Goal: Task Accomplishment & Management: Manage account settings

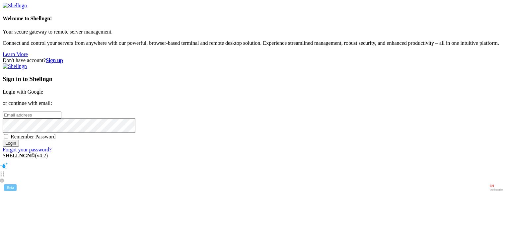
click at [43, 89] on link "Login with Google" at bounding box center [23, 92] width 40 height 6
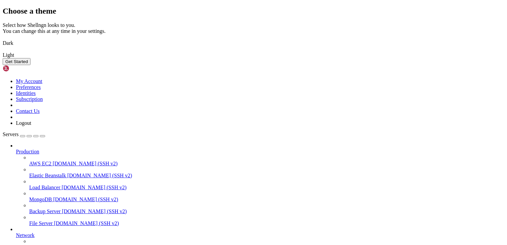
click at [3, 39] on img at bounding box center [3, 39] width 0 height 0
click at [3, 51] on img at bounding box center [3, 51] width 0 height 0
click at [31, 65] on button "Get Started" at bounding box center [17, 61] width 28 height 7
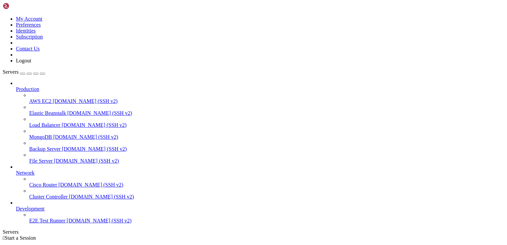
click at [53, 122] on span "Load Balancer" at bounding box center [44, 125] width 31 height 6
click at [42, 223] on span "E2E Test Runner" at bounding box center [47, 221] width 36 height 6
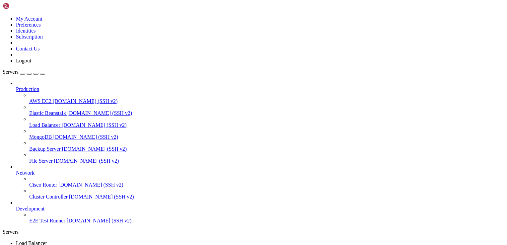
scroll to position [0, 0]
click at [42, 74] on icon "button" at bounding box center [42, 74] width 0 height 0
click at [3, 229] on div "Servers" at bounding box center [253, 232] width 501 height 6
drag, startPoint x: 83, startPoint y: 92, endPoint x: 121, endPoint y: 91, distance: 38.8
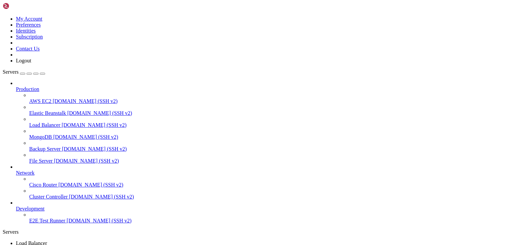
click at [121, 91] on div "My Account Preferences Identities Subscription Contact Us Logout Servers Produc…" at bounding box center [253, 225] width 501 height 444
click at [29, 74] on div "button" at bounding box center [29, 74] width 0 height 0
click at [98, 149] on div "Servers Production AWS EC2 [DOMAIN_NAME] (SSH v2) Elastic Beanstalk [DOMAIN_NAM…" at bounding box center [253, 158] width 501 height 178
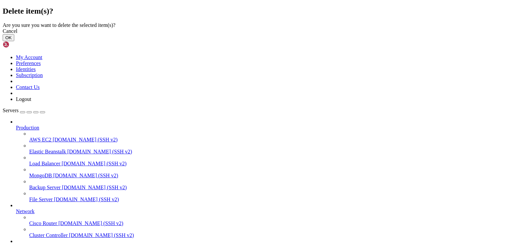
click at [14, 41] on button "OK" at bounding box center [9, 37] width 12 height 7
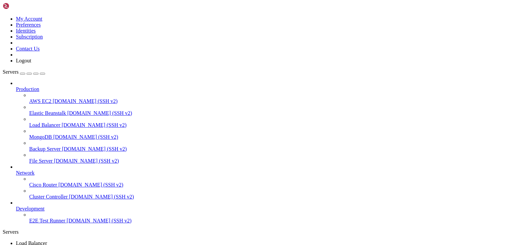
scroll to position [0, 0]
click at [19, 69] on span "Servers" at bounding box center [11, 72] width 16 height 6
click at [16, 86] on icon at bounding box center [16, 86] width 0 height 0
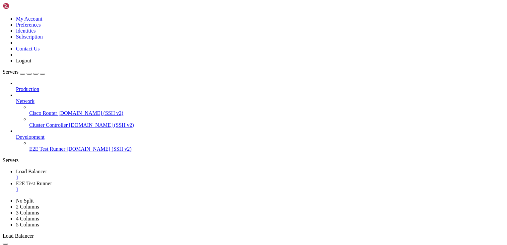
click at [16, 98] on icon at bounding box center [16, 98] width 0 height 0
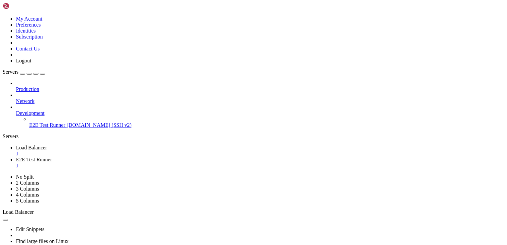
click at [16, 110] on icon at bounding box center [16, 110] width 0 height 0
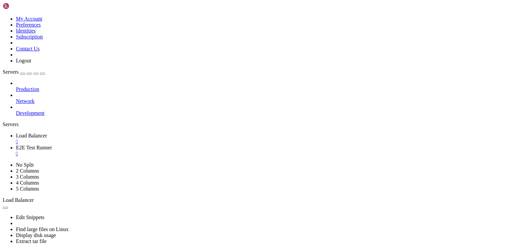
click at [41, 116] on div "Production Network Development" at bounding box center [253, 98] width 501 height 36
drag, startPoint x: 41, startPoint y: 118, endPoint x: 1, endPoint y: 110, distance: 40.9
click at [3, 110] on div "Production Network Development" at bounding box center [253, 98] width 501 height 36
click at [29, 74] on div "button" at bounding box center [29, 74] width 0 height 0
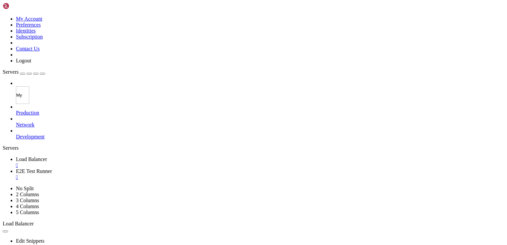
type input "M"
type input "Owner"
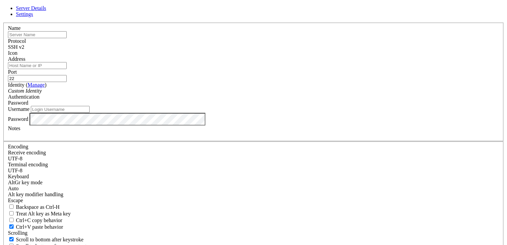
click at [299, 50] on div "SSH v2" at bounding box center [253, 47] width 491 height 6
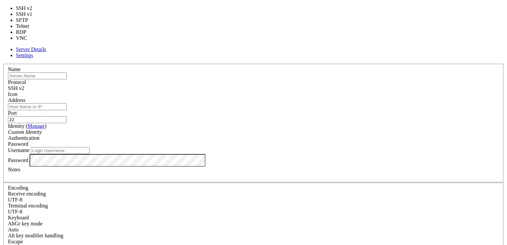
type input "3389"
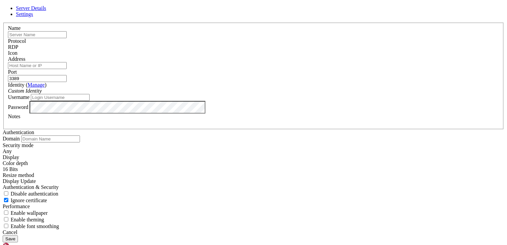
click at [67, 38] on input "text" at bounding box center [37, 34] width 59 height 7
type input "C"
type input "PortalDevV1"
click at [67, 69] on input "Address" at bounding box center [37, 65] width 59 height 7
paste input "[TECHNICAL_ID]"
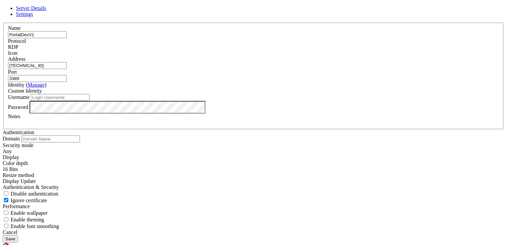
click at [67, 69] on input "[TECHNICAL_ID]" at bounding box center [37, 65] width 59 height 7
type input "[URL]:"
click at [67, 82] on input "3389" at bounding box center [37, 78] width 59 height 7
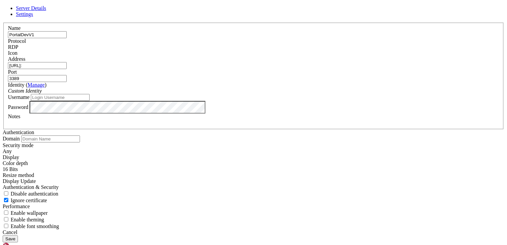
paste input "2"
type input "23389"
click at [67, 69] on input "[URL]:" at bounding box center [37, 65] width 59 height 7
type input "[TECHNICAL_ID]"
click at [232, 94] on div "Custom Identity" at bounding box center [253, 91] width 491 height 6
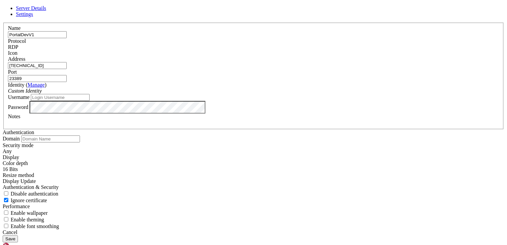
click at [232, 94] on div "Custom Identity" at bounding box center [253, 91] width 491 height 6
click at [90, 101] on input "Username" at bounding box center [60, 97] width 59 height 7
type input "administrator"
click at [67, 82] on input "23389" at bounding box center [37, 78] width 59 height 7
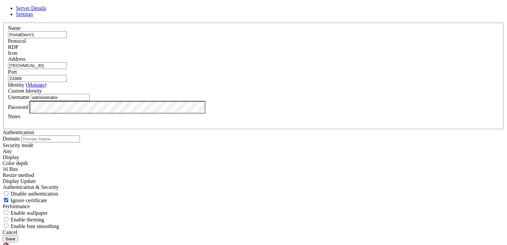
click at [67, 82] on input "23389" at bounding box center [37, 78] width 59 height 7
click at [3, 235] on button "Save" at bounding box center [10, 238] width 15 height 7
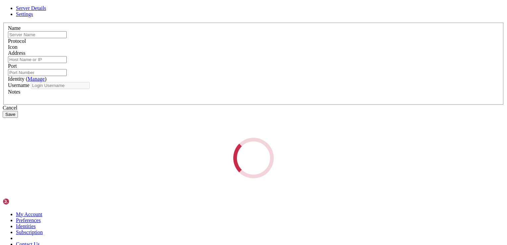
type input "PortalDevV1"
type input "[TECHNICAL_ID]"
type input "23389"
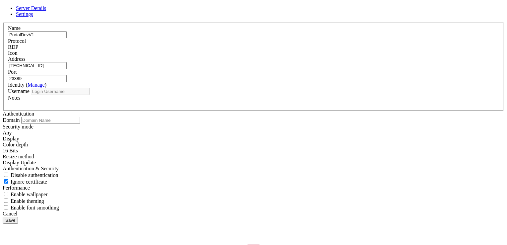
type input "administrator"
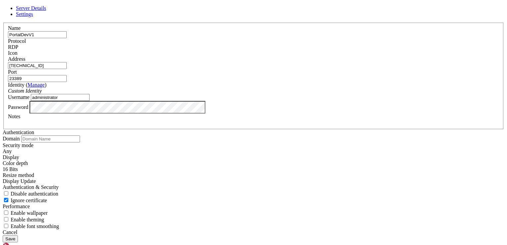
click at [168, 125] on div "Notes" at bounding box center [253, 119] width 491 height 12
click at [18, 235] on button "Save" at bounding box center [10, 238] width 15 height 7
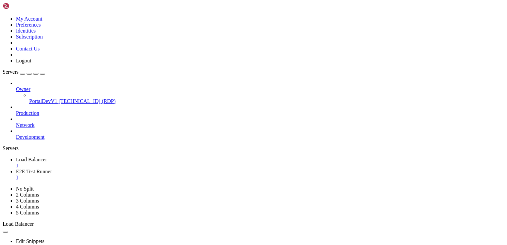
click at [37, 98] on span "PortalDevV1" at bounding box center [43, 101] width 28 height 6
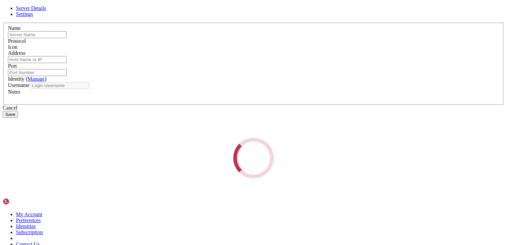
type input "PortalDevV1"
type input "[TECHNICAL_ID]"
type input "23389"
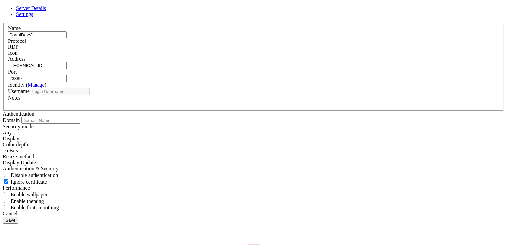
type input "administrator"
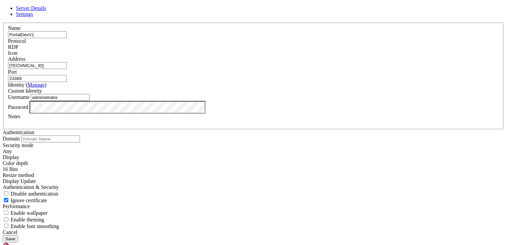
click at [163, 229] on div "Cancel Save" at bounding box center [253, 235] width 501 height 13
click at [18, 235] on button "Save" at bounding box center [10, 238] width 15 height 7
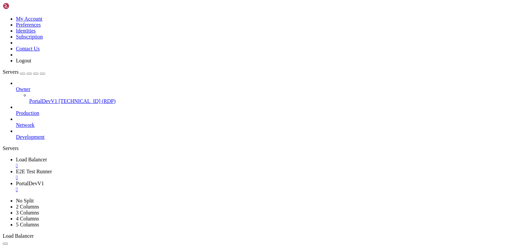
click at [52, 98] on span "PortalDevV1" at bounding box center [43, 101] width 28 height 6
click at [169, 162] on div "" at bounding box center [260, 165] width 488 height 6
click at [172, 162] on div "" at bounding box center [260, 165] width 488 height 6
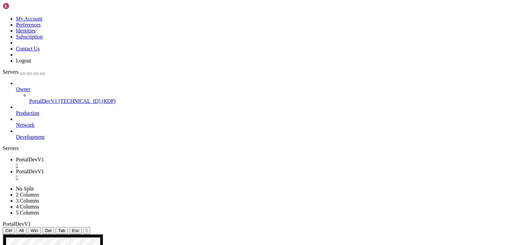
click at [163, 162] on div "" at bounding box center [260, 165] width 488 height 6
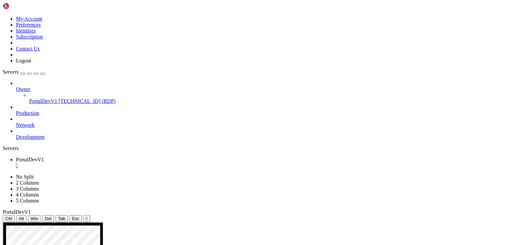
click at [30, 86] on span "Owner" at bounding box center [23, 89] width 15 height 6
click at [71, 138] on div "Owner PortalDevV1 [TECHNICAL_ID] (RDP) Production Network Development" at bounding box center [253, 110] width 501 height 60
click at [16, 110] on icon at bounding box center [16, 110] width 0 height 0
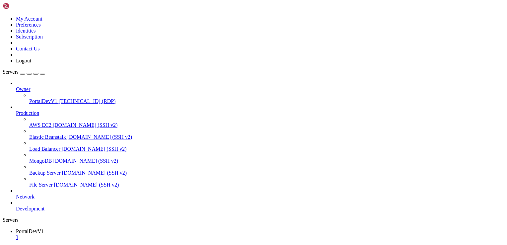
click at [16, 110] on icon at bounding box center [16, 110] width 0 height 0
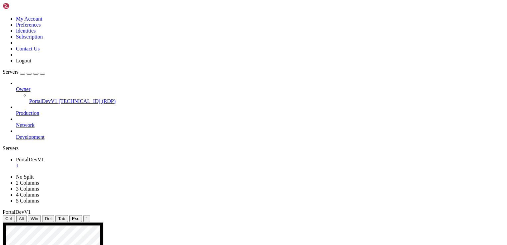
click at [3, 174] on icon at bounding box center [3, 174] width 0 height 0
click at [395, 157] on ul "PortalDevV1 " at bounding box center [253, 163] width 501 height 12
click at [3, 174] on icon at bounding box center [3, 174] width 0 height 0
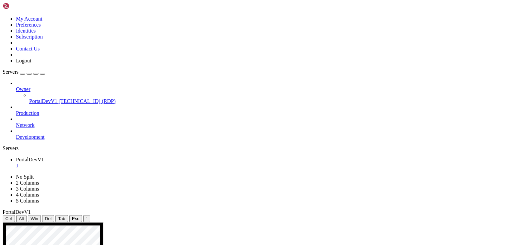
click at [39, 180] on link "2 Columns" at bounding box center [27, 183] width 23 height 6
drag, startPoint x: 315, startPoint y: 28, endPoint x: 316, endPoint y: 18, distance: 10.3
click at [316, 215] on div "Ctrl Alt Win Del Tab Esc " at bounding box center [253, 218] width 501 height 7
click at [3, 174] on link at bounding box center [3, 174] width 0 height 0
click at [34, 174] on link "No Split" at bounding box center [25, 177] width 18 height 6
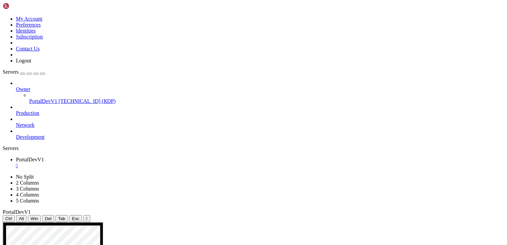
click at [3, 16] on icon at bounding box center [3, 16] width 0 height 0
click at [69, 140] on div "Owner PortalDevV1 [TECHNICAL_ID] (RDP) Production Network Development" at bounding box center [253, 110] width 501 height 60
